Goal: Download file/media: Obtain a digital file from the website

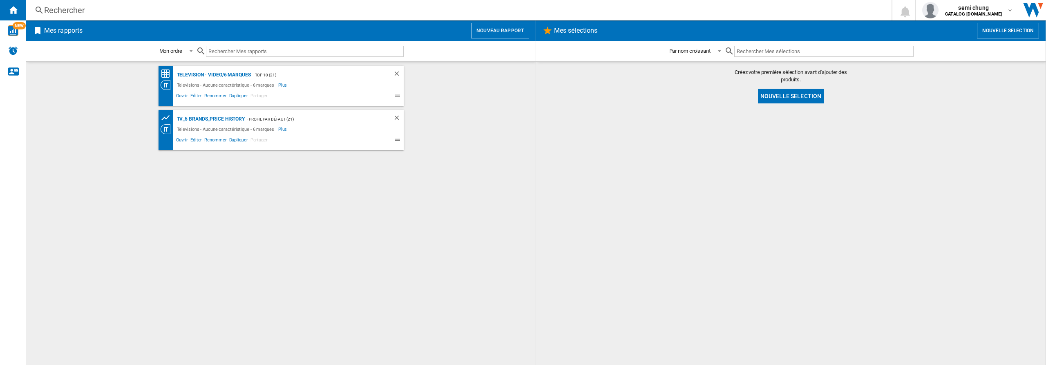
click at [211, 76] on div "Television - video/6 marques" at bounding box center [213, 75] width 76 height 10
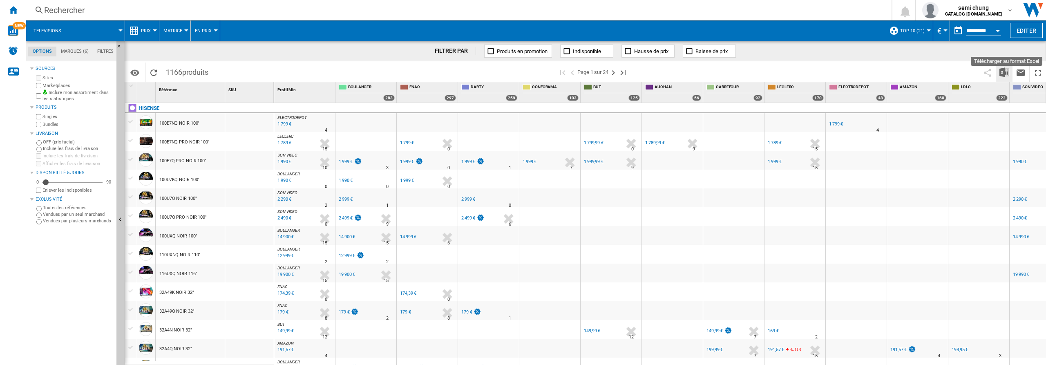
click at [1000, 72] on img "Télécharger au format Excel" at bounding box center [1004, 72] width 10 height 10
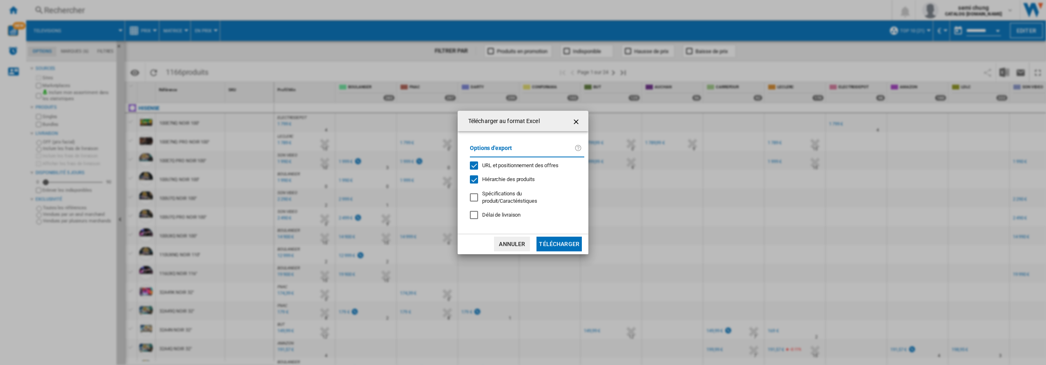
click at [476, 167] on div "URL et positionnement des offres" at bounding box center [474, 165] width 8 height 8
drag, startPoint x: 475, startPoint y: 180, endPoint x: 476, endPoint y: 186, distance: 6.2
click at [474, 181] on div "Hiérarchie des produits" at bounding box center [474, 179] width 8 height 8
click at [560, 241] on button "Télécharger" at bounding box center [558, 243] width 45 height 15
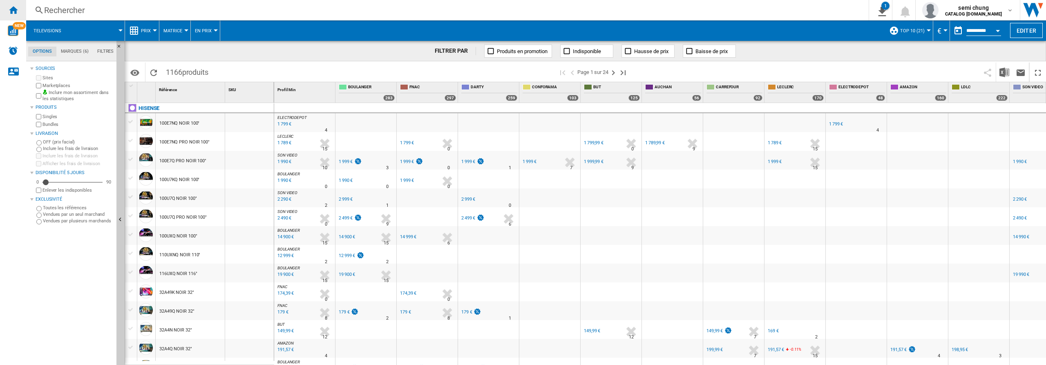
click at [11, 7] on ng-md-icon "Accueil" at bounding box center [13, 10] width 10 height 10
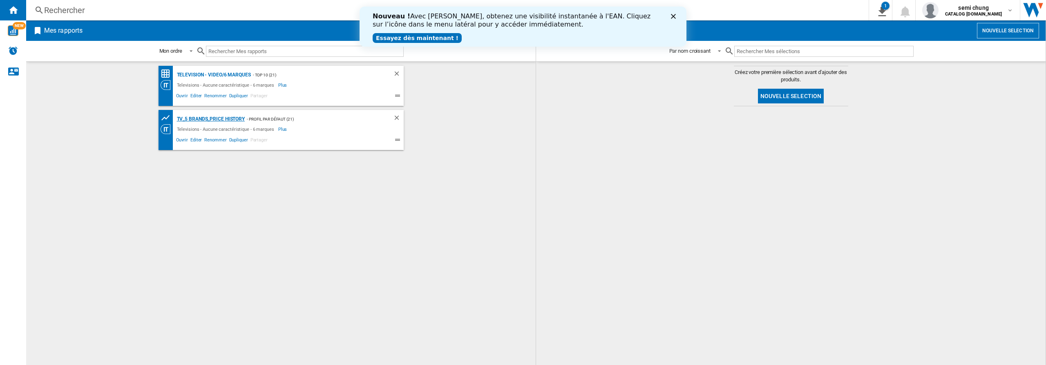
click at [204, 118] on div "TV_5 Brands_Price History" at bounding box center [210, 119] width 70 height 10
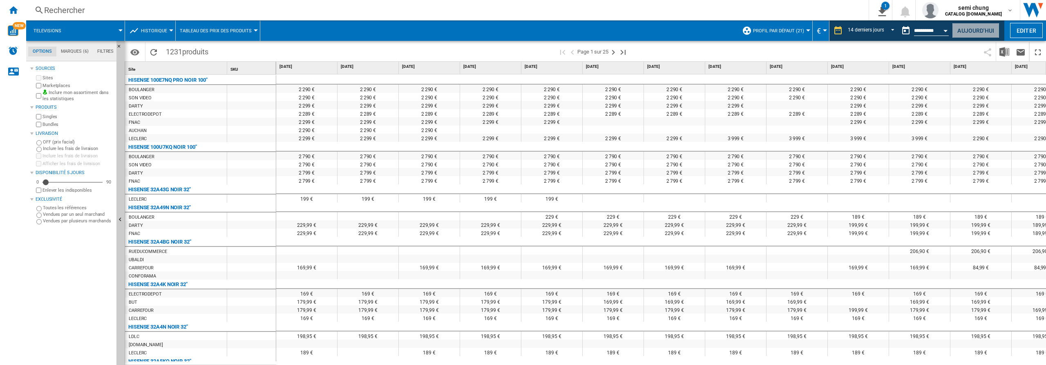
click at [984, 31] on button "Aujourd'hui" at bounding box center [975, 30] width 47 height 15
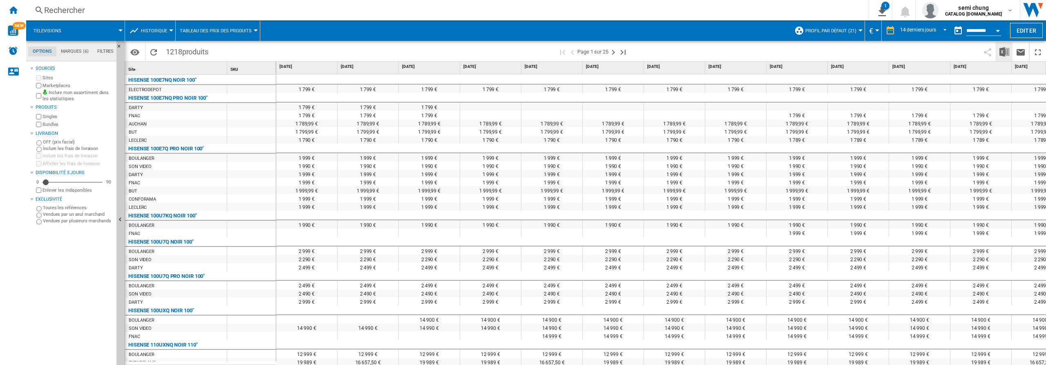
click at [1004, 51] on img "Télécharger au format Excel" at bounding box center [1004, 52] width 10 height 10
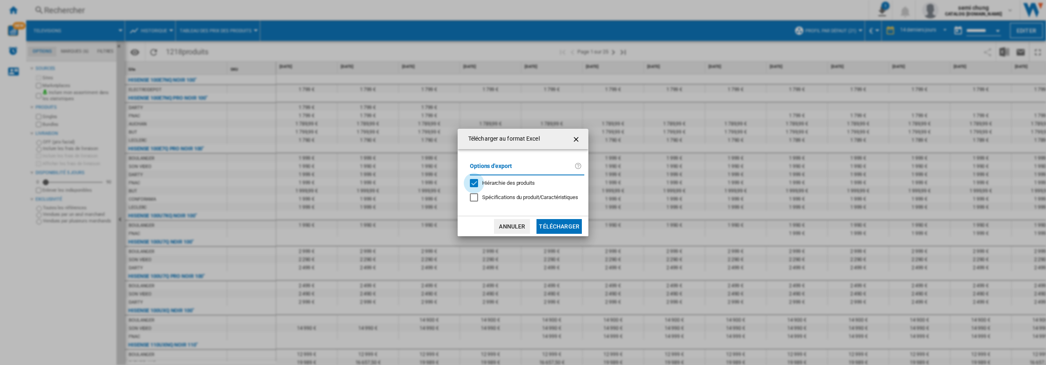
click at [475, 183] on div "Hiérarchie des produits" at bounding box center [474, 183] width 8 height 8
click at [562, 222] on button "Télécharger" at bounding box center [558, 226] width 45 height 15
